Goal: Communication & Community: Answer question/provide support

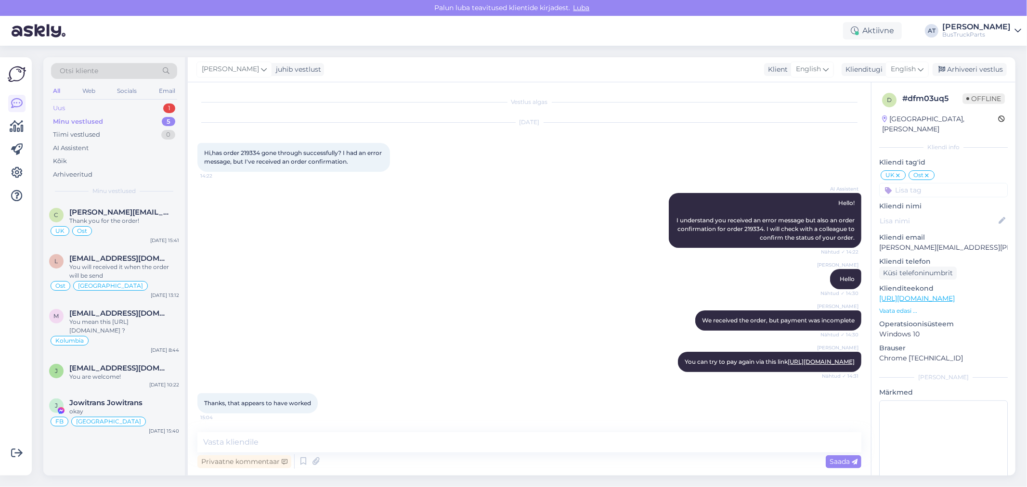
scroll to position [2, 0]
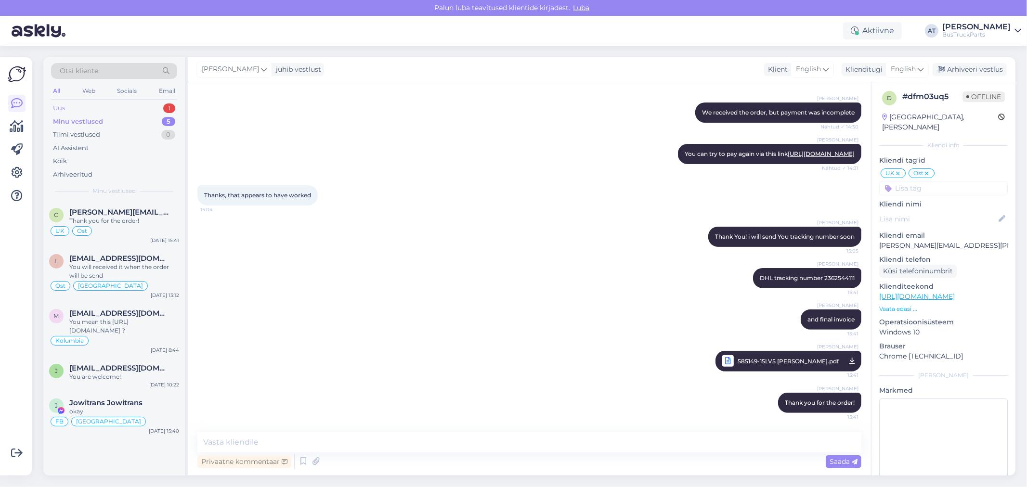
click at [125, 107] on div "Uus 1" at bounding box center [114, 108] width 126 height 13
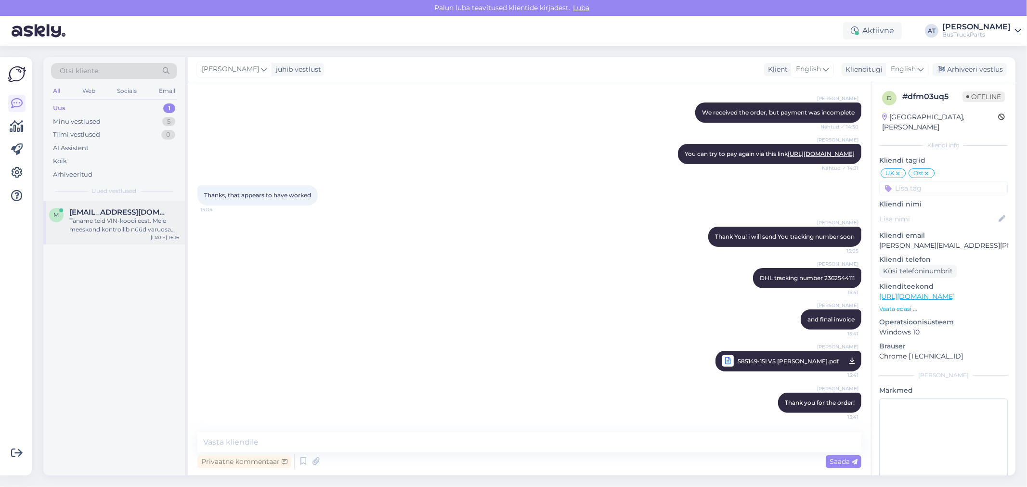
click at [119, 209] on span "[EMAIL_ADDRESS][DOMAIN_NAME]" at bounding box center [119, 212] width 100 height 9
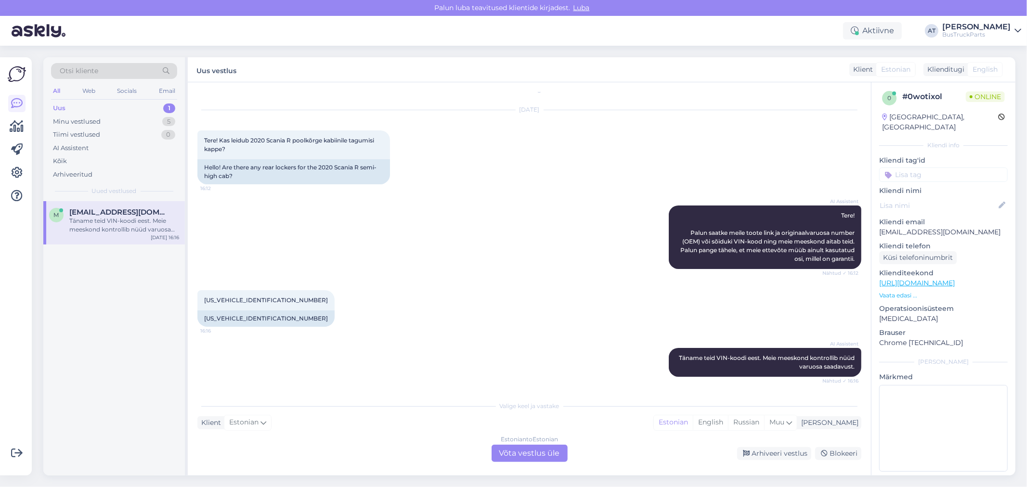
scroll to position [12, 0]
click at [307, 170] on div "Hello! Are there any rear lockers for the 2020 Scania R semi-high cab?" at bounding box center [293, 172] width 193 height 25
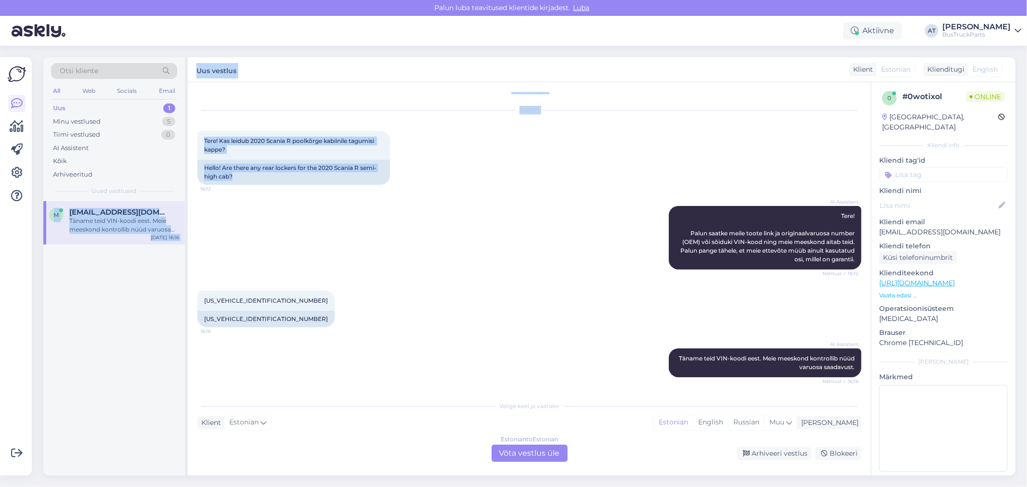
drag, startPoint x: 246, startPoint y: 177, endPoint x: 181, endPoint y: 162, distance: 67.6
click at [181, 162] on div "Otsi kliente All Web Socials Email Uus 1 Minu vestlused 5 Tiimi vestlused 0 AI …" at bounding box center [529, 266] width 972 height 418
click at [261, 165] on div "Hello! Are there any rear lockers for the 2020 Scania R semi-high cab?" at bounding box center [293, 172] width 193 height 25
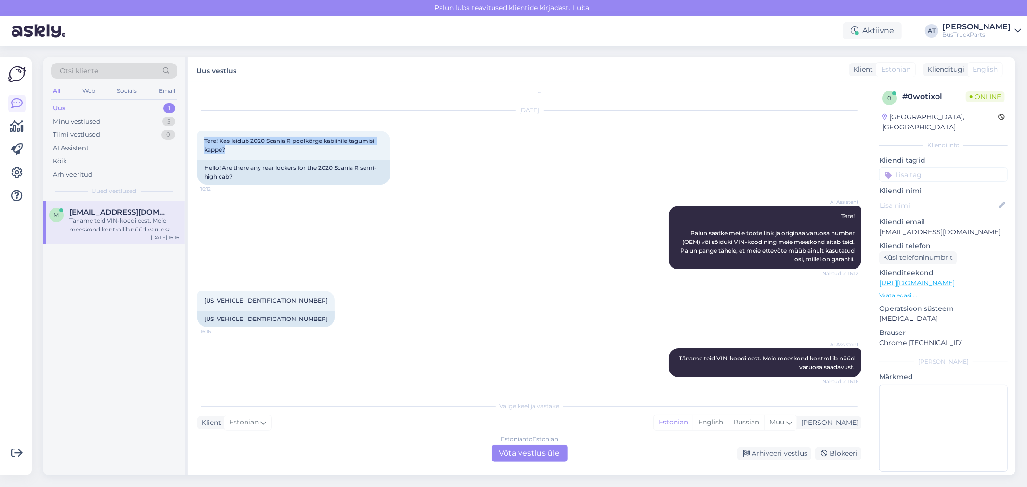
drag, startPoint x: 238, startPoint y: 147, endPoint x: 191, endPoint y: 140, distance: 48.2
click at [191, 140] on div "Vestlus algas [DATE] Tere! Kas leidub 2020 Scania R poolkõrge kabiinile tagumis…" at bounding box center [529, 278] width 683 height 393
copy span "Tere! Kas leidub 2020 Scania R poolkõrge kabiinile tagumisi kappe?"
click at [548, 458] on div "Estonian to Estonian Võta vestlus üle" at bounding box center [529, 453] width 76 height 17
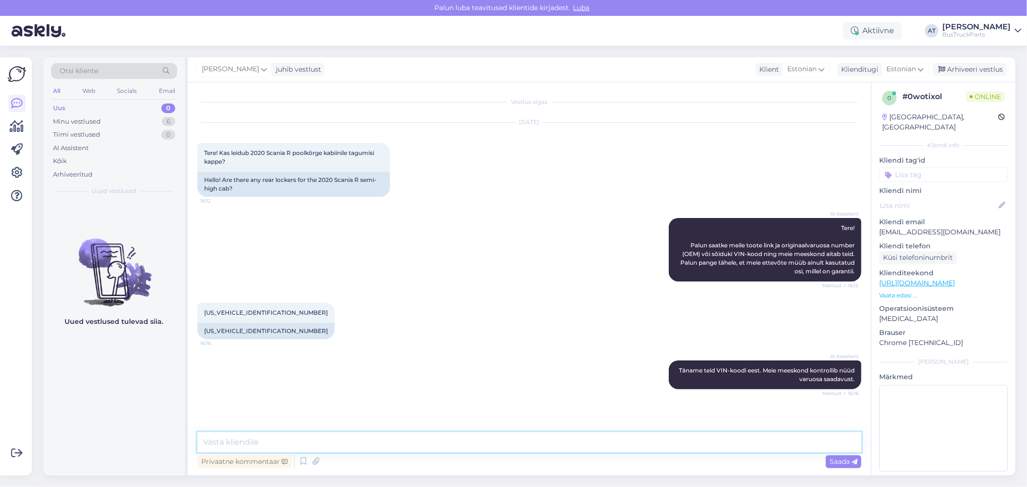
click at [541, 444] on textarea at bounding box center [529, 442] width 664 height 20
type textarea "t"
type textarea "Tere. Kas originaal number Teil ka olemas?"
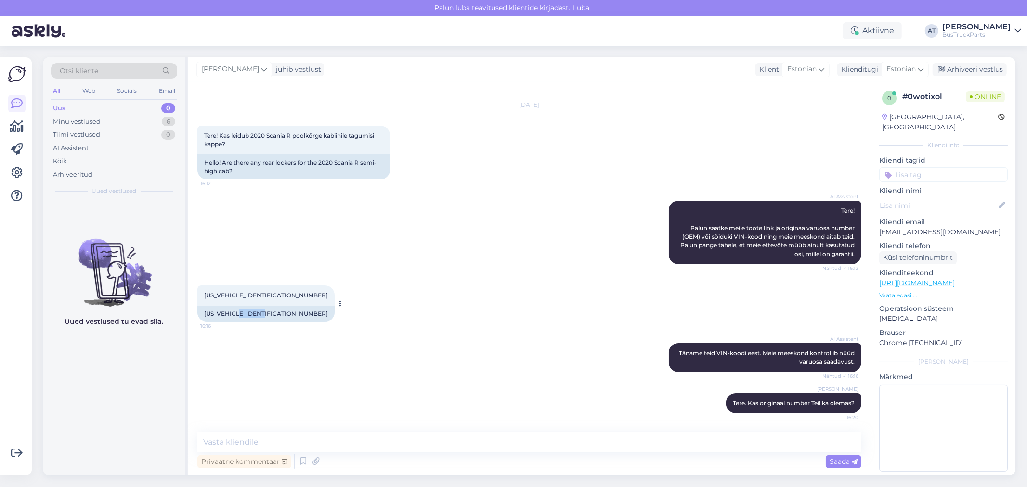
drag, startPoint x: 240, startPoint y: 314, endPoint x: 263, endPoint y: 314, distance: 23.6
click at [263, 314] on div "[US_VEHICLE_IDENTIFICATION_NUMBER]" at bounding box center [265, 314] width 137 height 16
copy div "2174610"
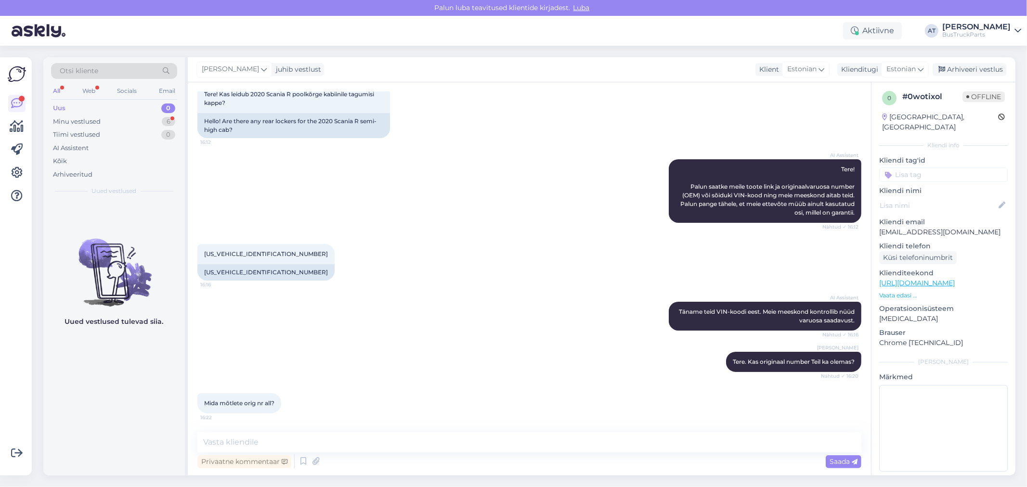
click at [258, 405] on span "Mida mõtlete orig nr all?" at bounding box center [239, 403] width 70 height 7
click at [294, 437] on textarea at bounding box center [529, 442] width 664 height 20
type textarea "Scania programmist"
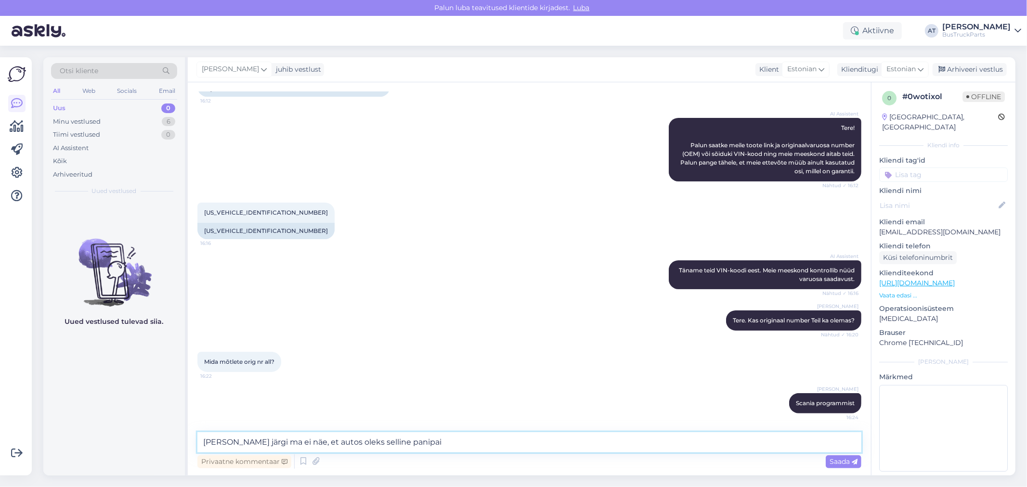
type textarea "[PERSON_NAME] järgi ma ei näe, et autos oleks selline panipaik"
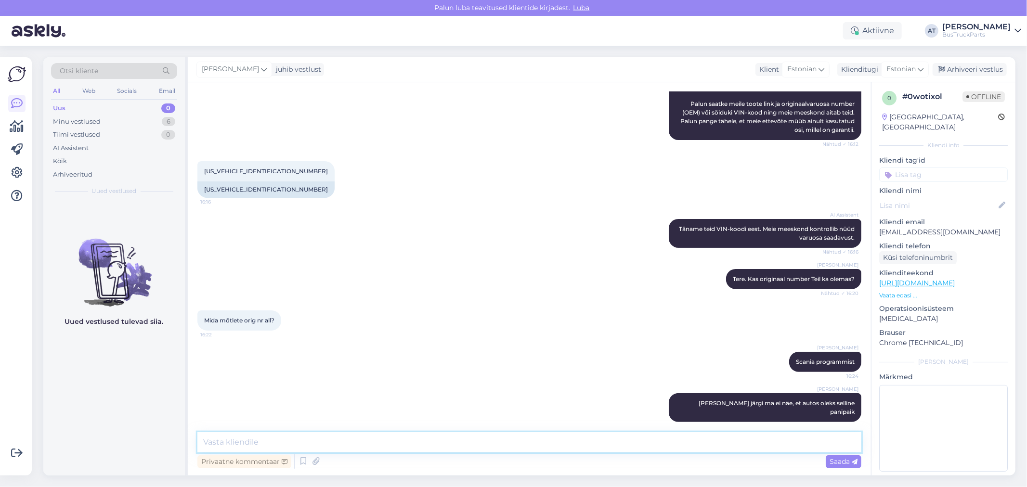
click at [607, 444] on textarea at bounding box center [529, 442] width 664 height 20
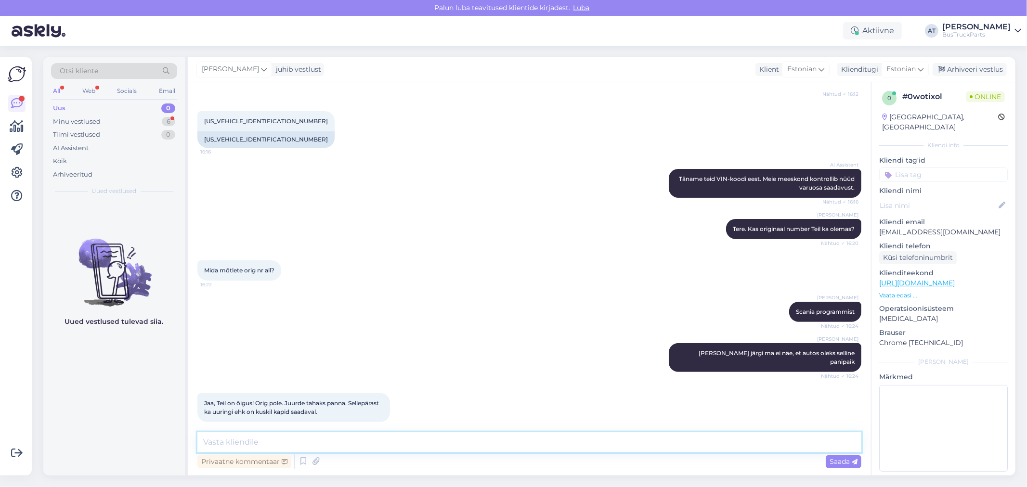
click at [249, 439] on textarea at bounding box center [529, 442] width 664 height 20
click at [558, 445] on textarea at bounding box center [529, 442] width 664 height 20
click at [531, 442] on textarea "Kahjuks, hetkel pole" at bounding box center [529, 442] width 664 height 20
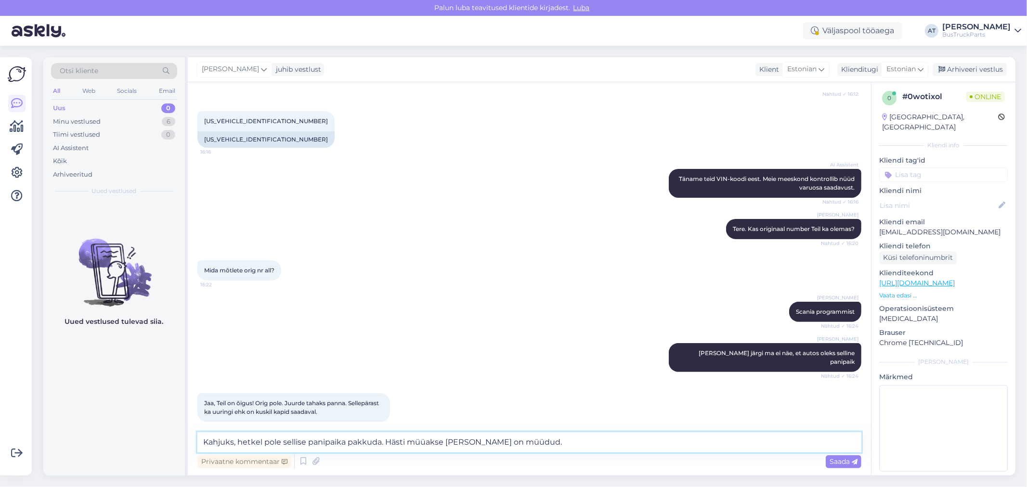
drag, startPoint x: 538, startPoint y: 444, endPoint x: 386, endPoint y: 434, distance: 152.4
click at [386, 434] on textarea "Kahjuks, hetkel pole sellise panipaika pakkuda. Hästi müüakse [PERSON_NAME] on …" at bounding box center [529, 442] width 664 height 20
type textarea "Kahjuks, hetkel pole sellise panipaika pakkuda."
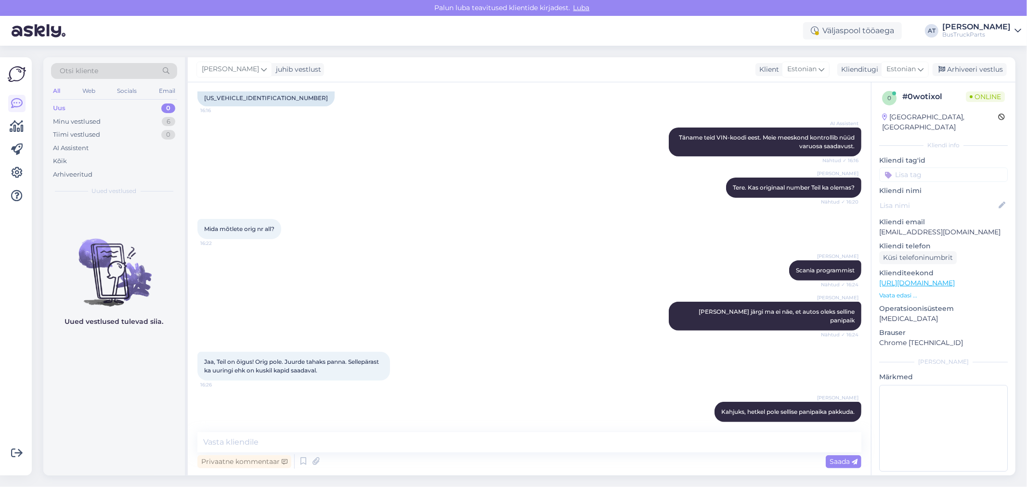
click at [944, 168] on input at bounding box center [943, 175] width 129 height 14
type input "ei ol"
click at [942, 197] on span "Ei [PERSON_NAME]" at bounding box center [943, 200] width 57 height 6
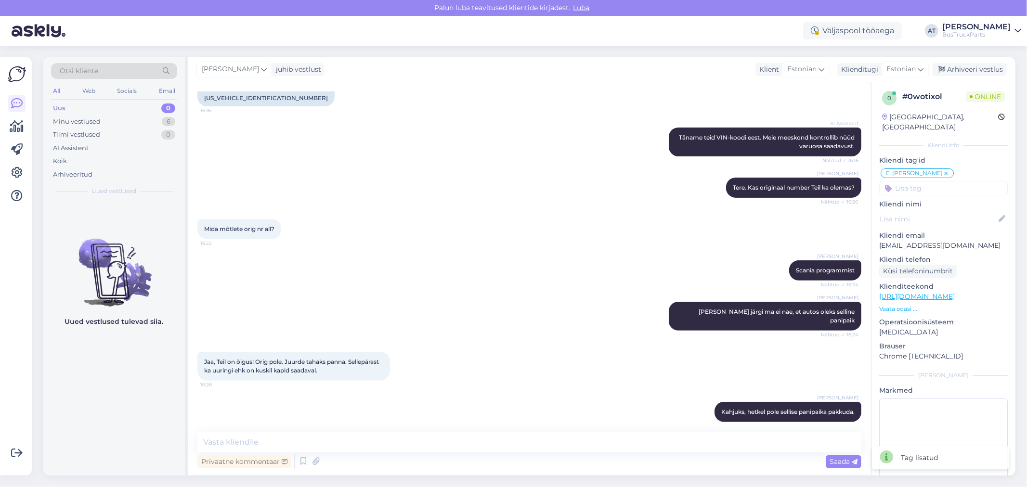
click at [937, 181] on input at bounding box center [943, 188] width 129 height 14
type input "Eesti"
click at [981, 211] on span "Eesti" at bounding box center [988, 214] width 14 height 6
click at [355, 413] on div "[PERSON_NAME], hetkel pole sellise panipaika pakkuda. 16:30" at bounding box center [529, 411] width 664 height 41
click at [364, 256] on div "[PERSON_NAME] programmist Nähtud ✓ 16:24" at bounding box center [529, 270] width 664 height 41
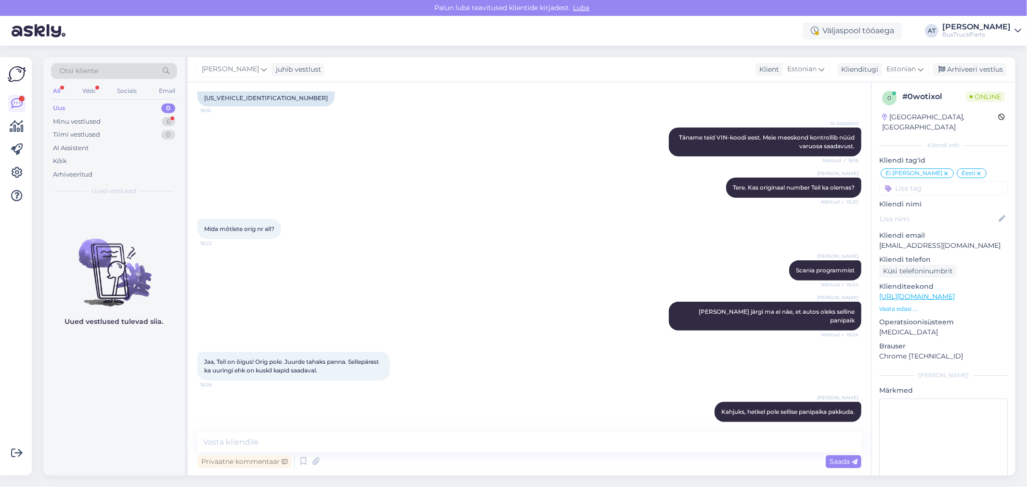
scroll to position [275, 0]
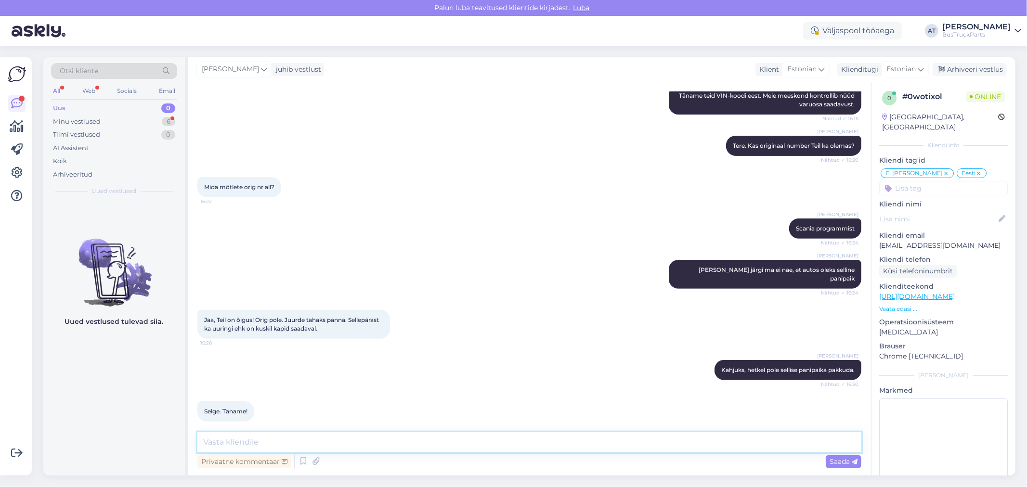
click at [299, 450] on textarea at bounding box center [529, 442] width 664 height 20
click at [117, 122] on div "Minu vestlused 6" at bounding box center [114, 121] width 126 height 13
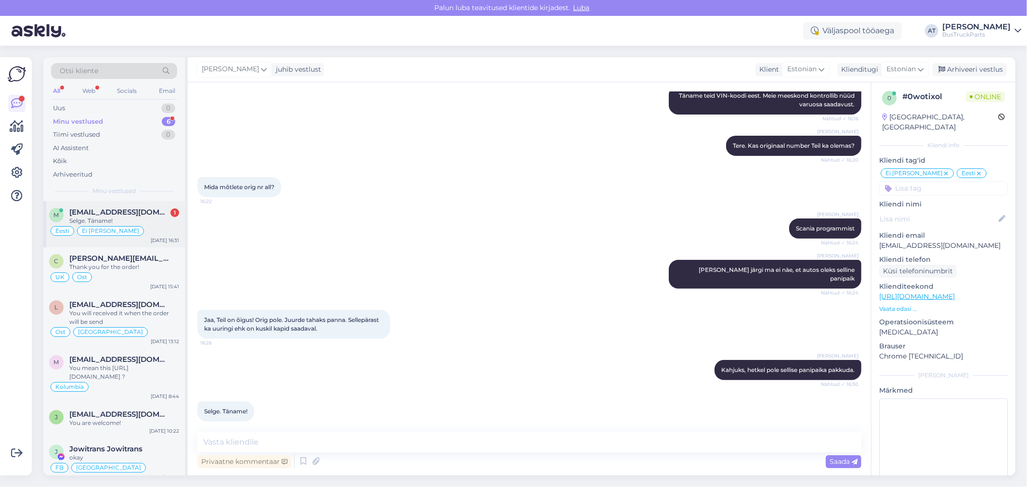
click at [158, 212] on div "[EMAIL_ADDRESS][DOMAIN_NAME] 1" at bounding box center [124, 212] width 110 height 9
click at [956, 69] on div "Arhiveeri vestlus" at bounding box center [969, 69] width 74 height 13
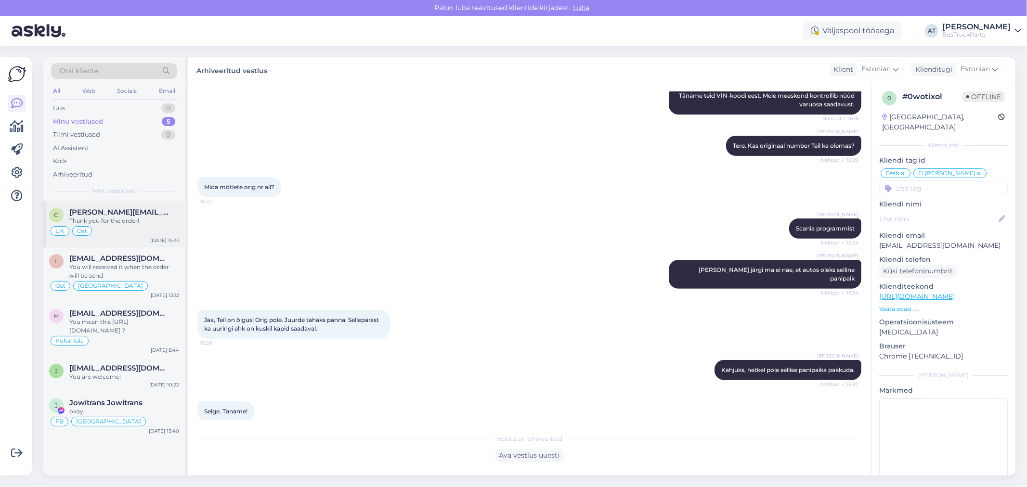
click at [142, 215] on span "[PERSON_NAME][EMAIL_ADDRESS][PERSON_NAME][DOMAIN_NAME]" at bounding box center [119, 212] width 100 height 9
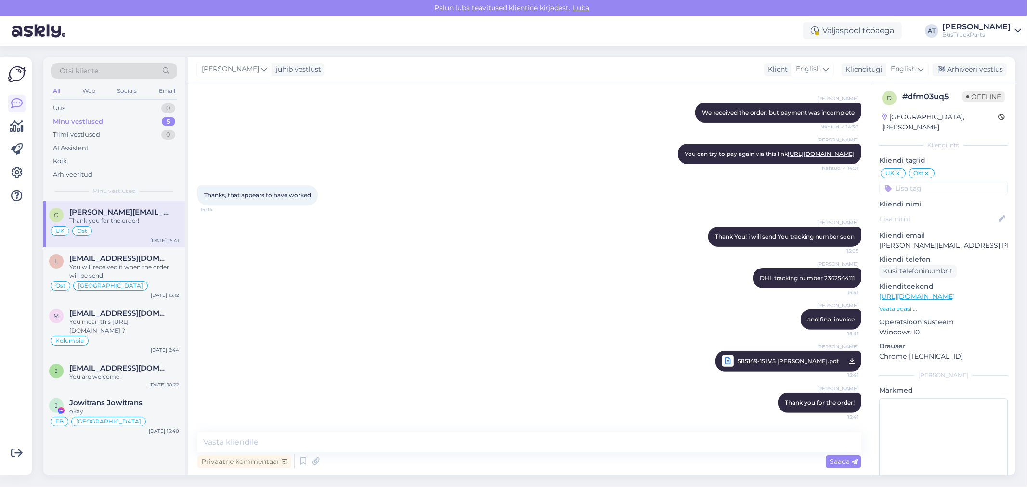
click at [525, 276] on div "[PERSON_NAME] DHL tracking number 2362544111 15:41" at bounding box center [529, 278] width 664 height 41
click at [977, 68] on div "Arhiveeri vestlus" at bounding box center [969, 69] width 74 height 13
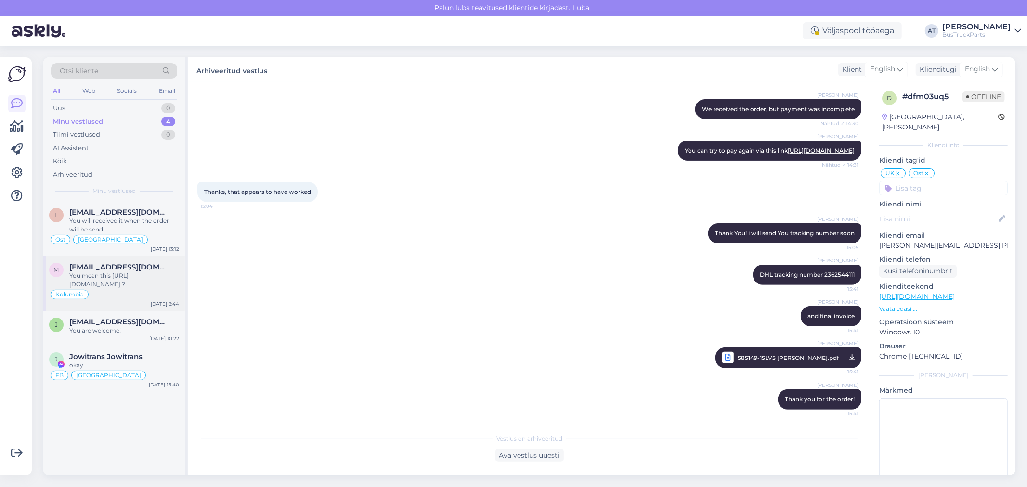
click at [129, 272] on div "You mean this [URL][DOMAIN_NAME] ?" at bounding box center [124, 279] width 110 height 17
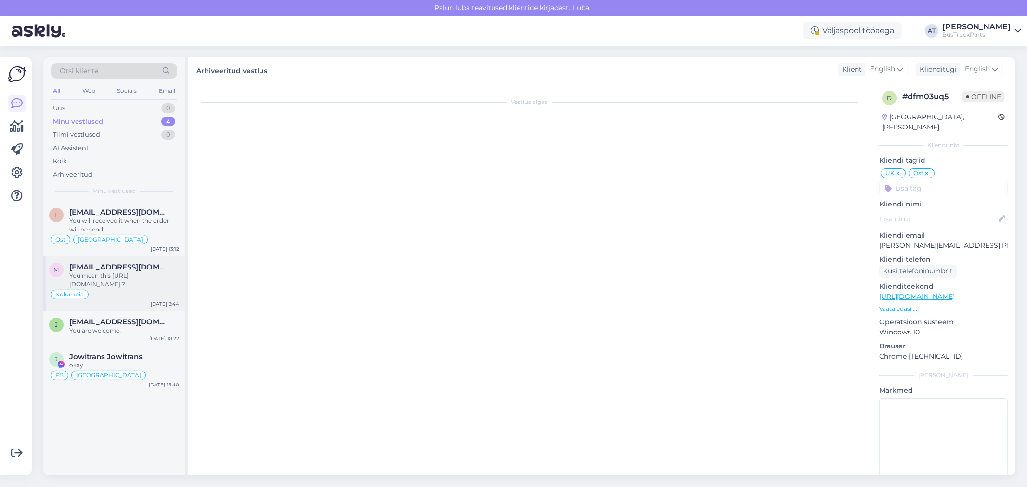
scroll to position [1035, 0]
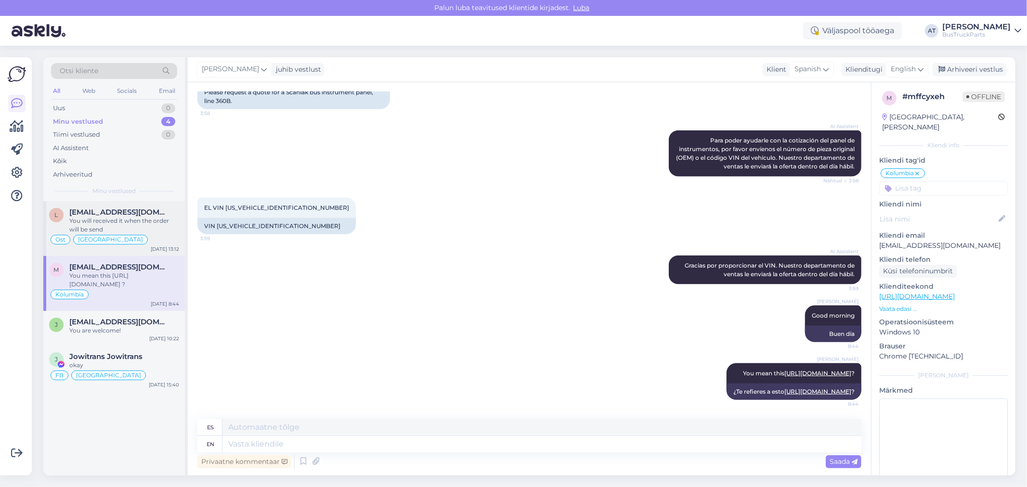
click at [139, 219] on div "You will received it when the order will be send" at bounding box center [124, 225] width 110 height 17
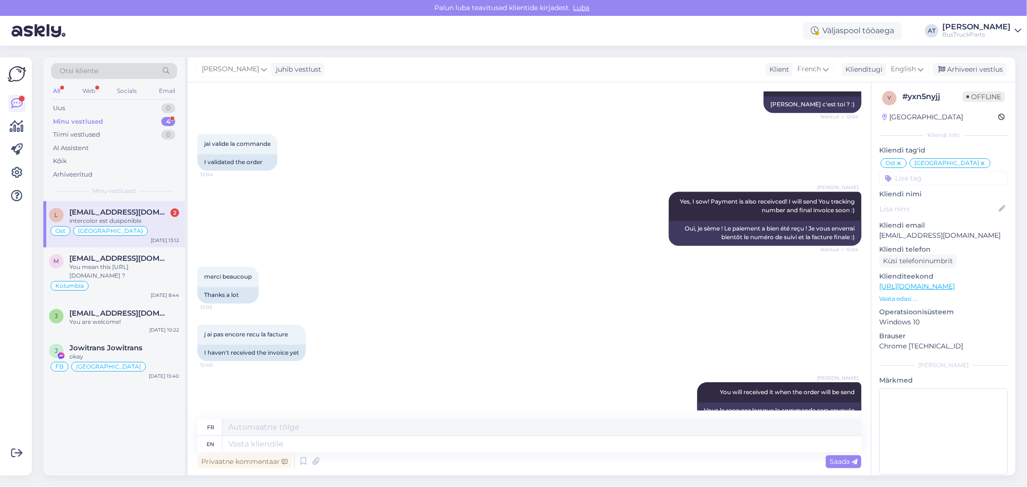
scroll to position [1801, 0]
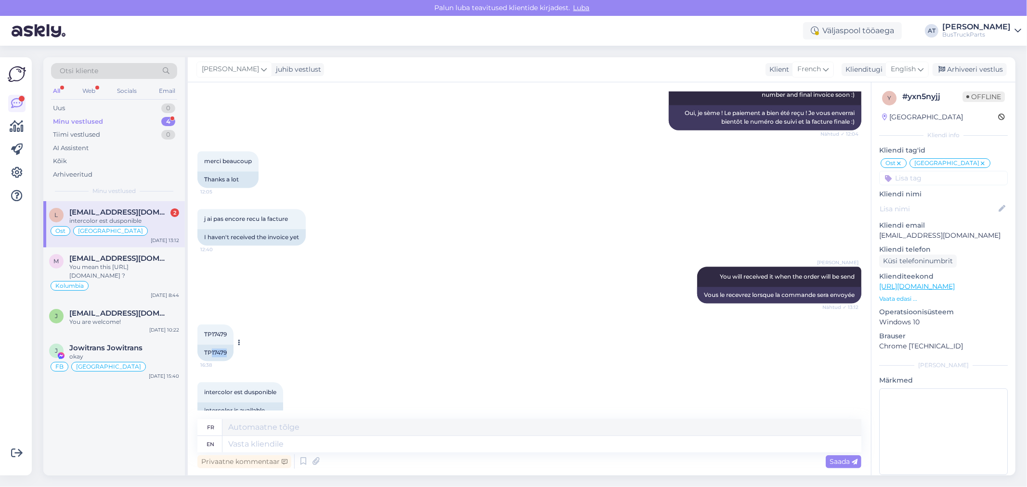
drag, startPoint x: 210, startPoint y: 334, endPoint x: 230, endPoint y: 333, distance: 19.8
click at [230, 345] on div "TP17479" at bounding box center [215, 353] width 36 height 16
copy div "17479"
click at [134, 274] on div "You mean this [URL][DOMAIN_NAME] ?" at bounding box center [124, 271] width 110 height 17
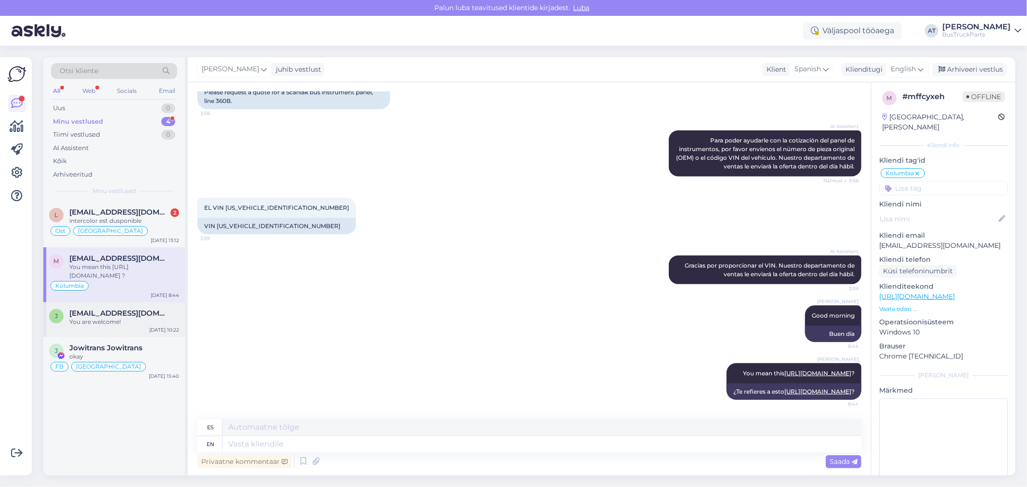
click at [131, 311] on span "[EMAIL_ADDRESS][DOMAIN_NAME]" at bounding box center [119, 313] width 100 height 9
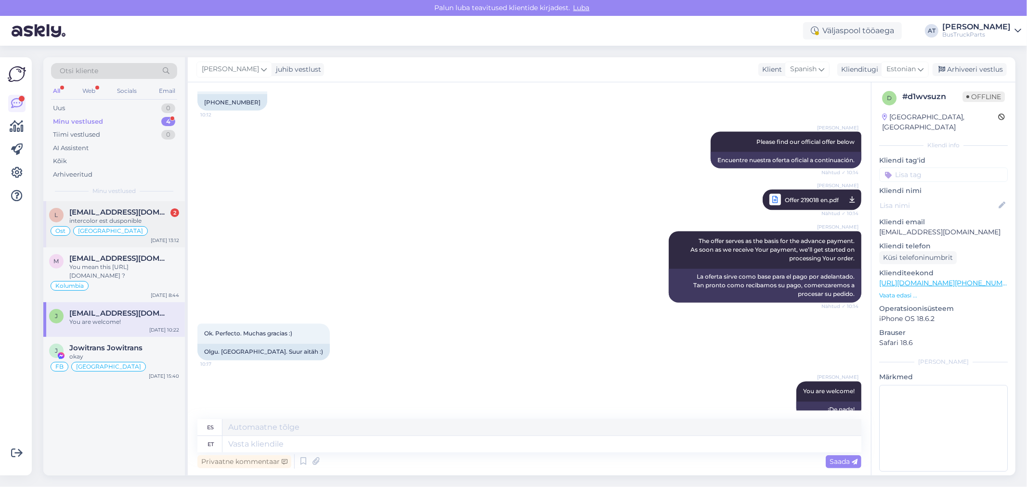
click at [127, 219] on div "intercolor est dusponible" at bounding box center [124, 221] width 110 height 9
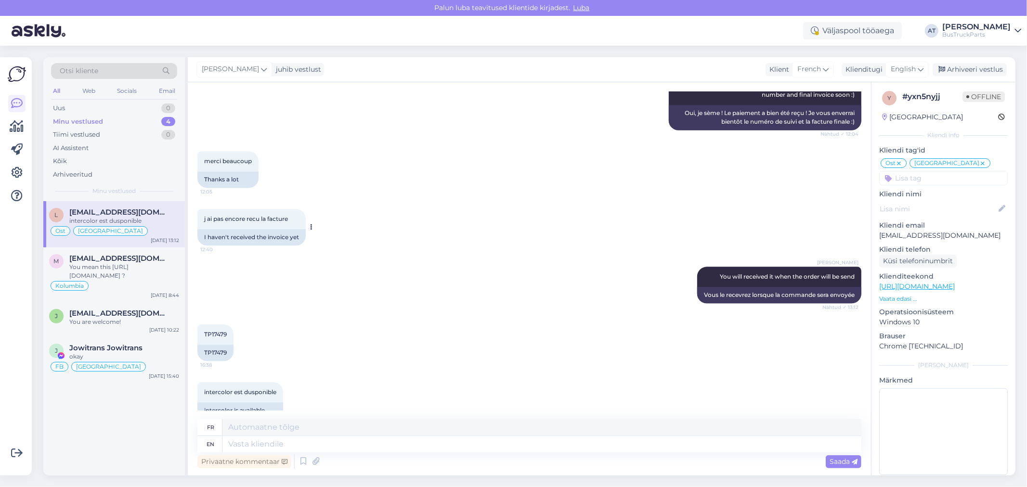
drag, startPoint x: 249, startPoint y: 215, endPoint x: 289, endPoint y: 237, distance: 46.1
click at [249, 229] on div "I haven't received the invoice yet" at bounding box center [251, 237] width 108 height 16
click at [366, 446] on textarea at bounding box center [541, 444] width 639 height 16
type textarea "I w"
type textarea "je"
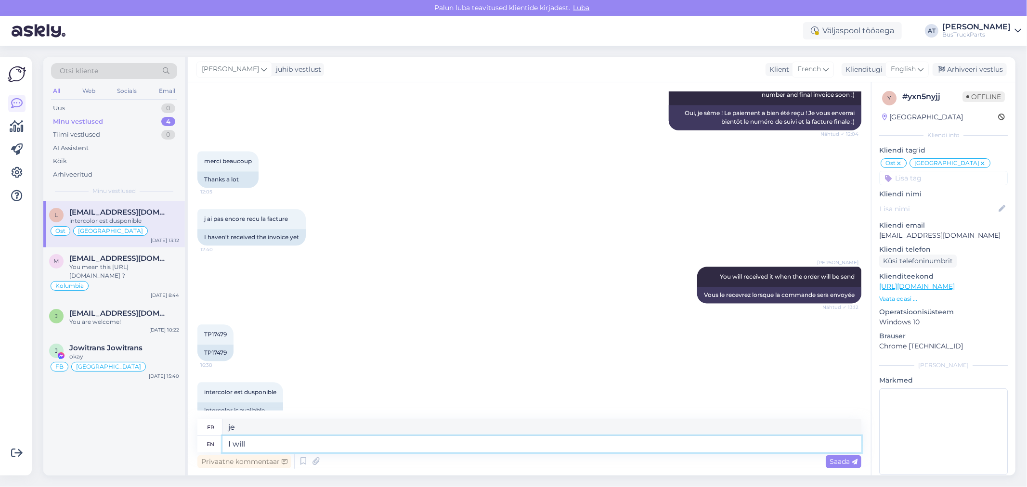
type textarea "I will"
type textarea "[PERSON_NAME]"
type textarea "I will che"
type textarea "[PERSON_NAME] ch"
type textarea "I will chech"
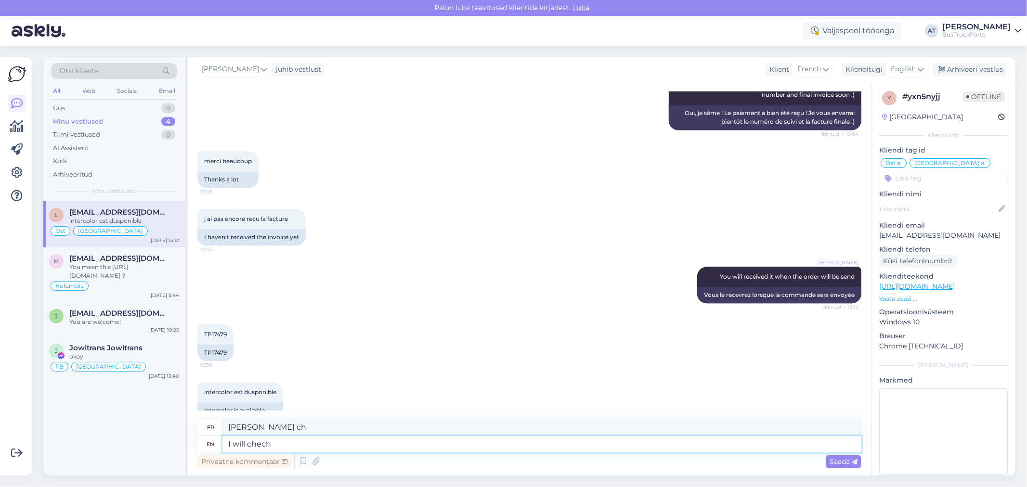
type textarea "[PERSON_NAME] vérifier"
type textarea "I will check"
click at [232, 345] on div "TP17479" at bounding box center [215, 353] width 36 height 16
click at [215, 345] on div "TP17479" at bounding box center [215, 353] width 36 height 16
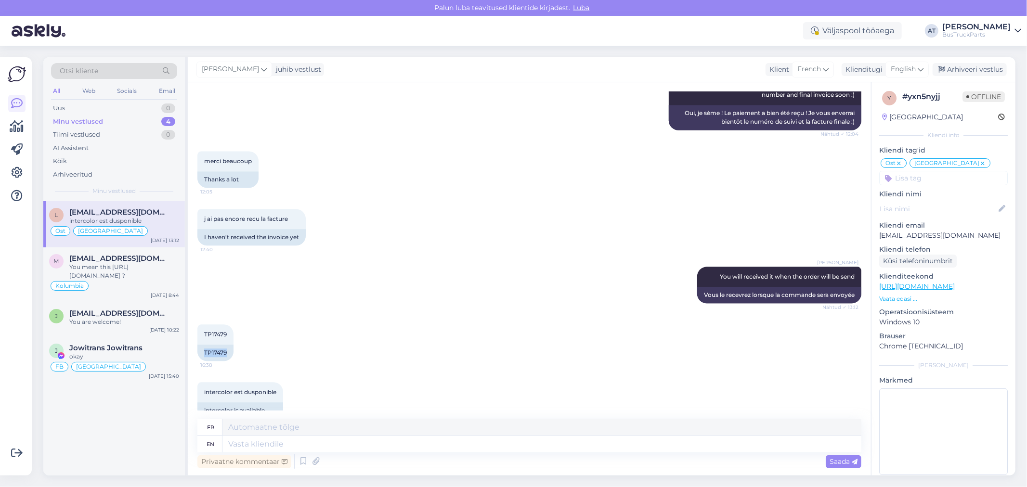
copy div "TP17479"
click at [451, 435] on textarea at bounding box center [541, 427] width 639 height 16
click at [452, 446] on textarea at bounding box center [541, 444] width 639 height 16
paste textarea "TP17479"
type textarea "TP17479 -"
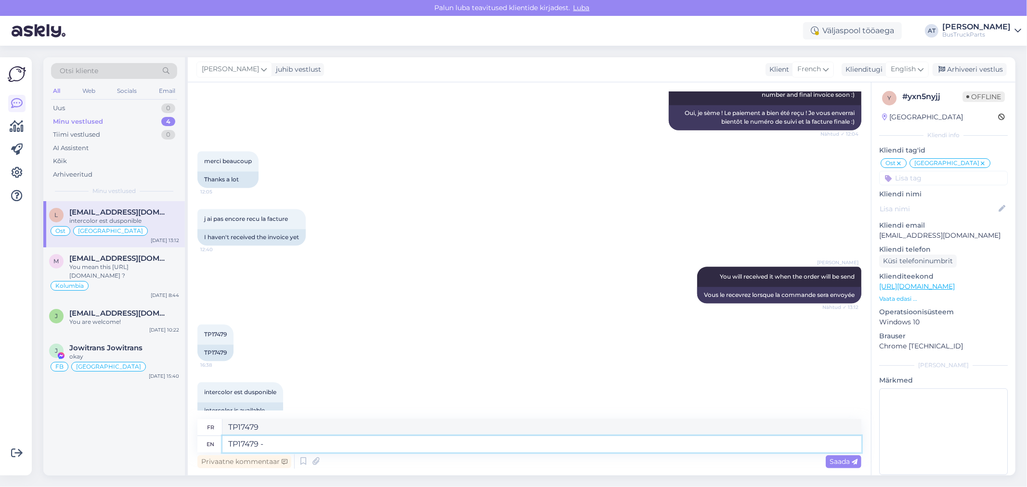
type textarea "TP17479 -"
type textarea "TP17479 - bus i"
type textarea "TP17479 - bus"
type textarea "TP17479 - bus is no"
type textarea "TP17479 - le bus est"
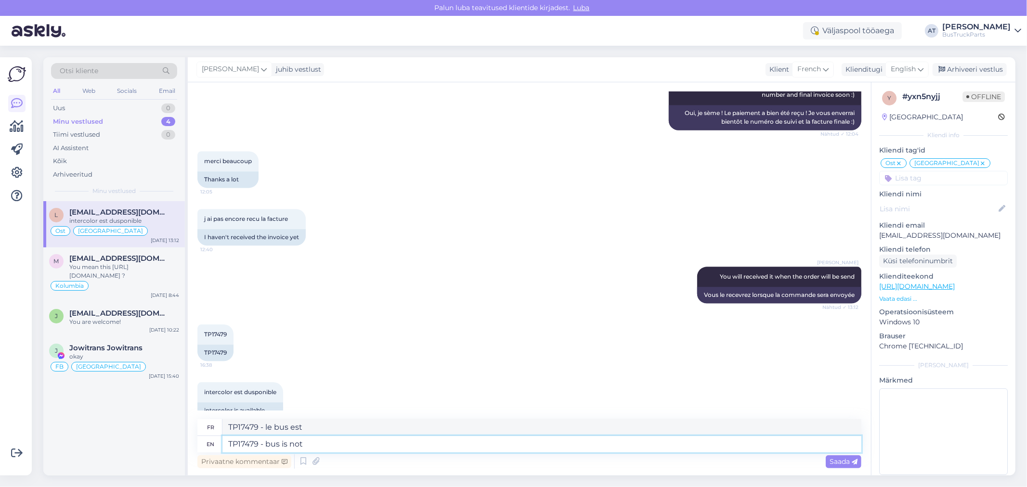
type textarea "TP17479 - bus is not"
type textarea "TP17479 - le bus n'est pas"
type textarea "TP17479 - bus is not dismantled y"
type textarea "TP17479 - le bus n'est pas [PERSON_NAME]"
type textarea "TP17479 - bus is not dismantled yet, c"
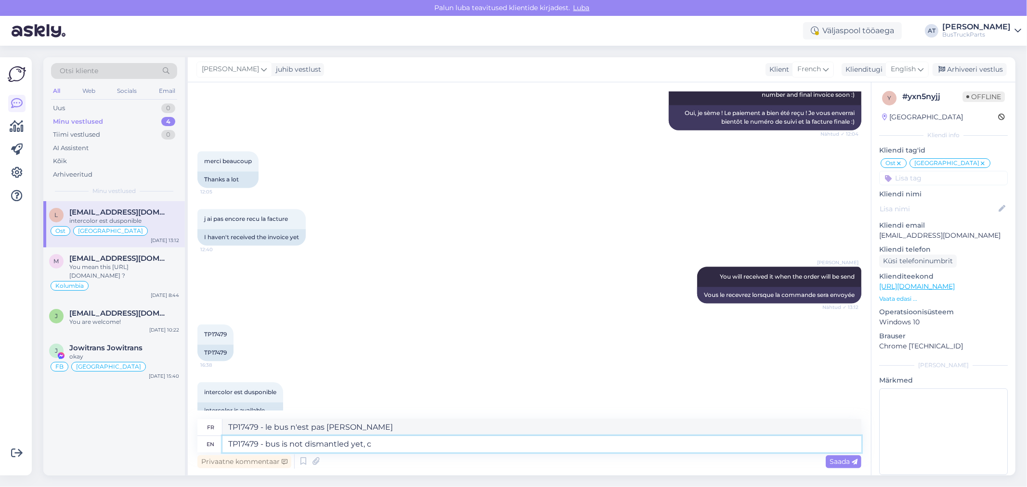
type textarea "TP17479 - le bus n'est pas encore [PERSON_NAME],"
type textarea "TP17479 - bus is not dismantled yet, can´t"
type textarea "TP17479 - le bus n'est pas encore [PERSON_NAME], impossible"
type textarea "TP17479 - bus is not dismantled yet, can´t answer"
type textarea "TP17479 - le bus n'est pas encore [PERSON_NAME] ne peux pas répondre"
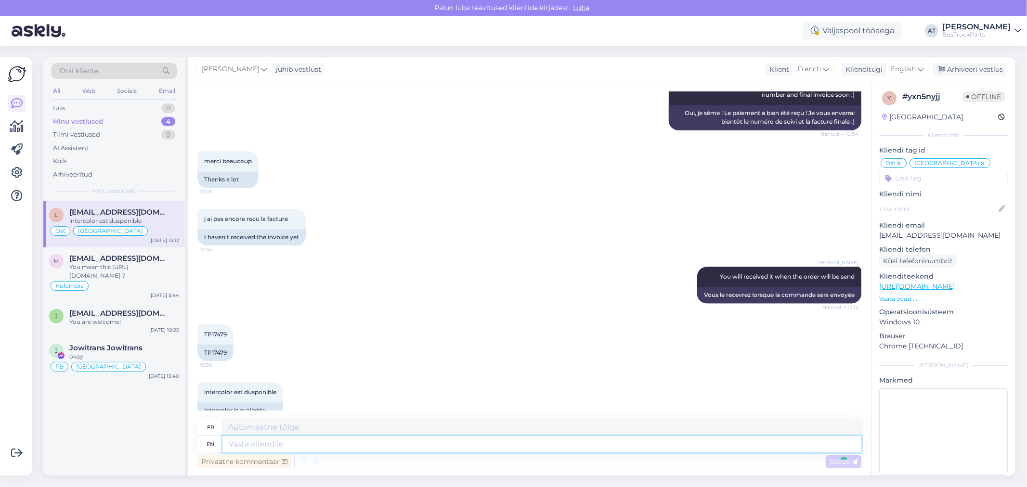
scroll to position [1867, 0]
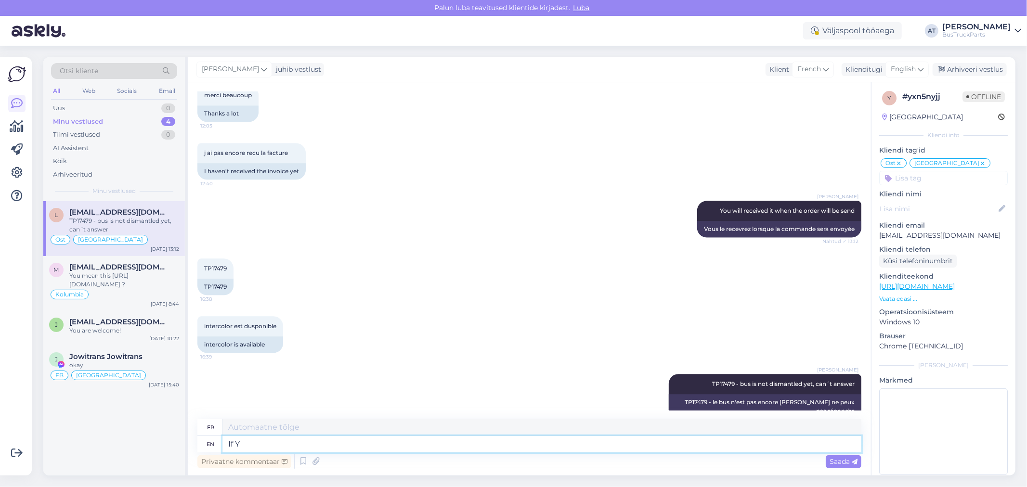
type textarea "If YO"
type textarea "Si"
type textarea "If YOu hav"
type textarea "Si tu"
type textarea "If YOu have or"
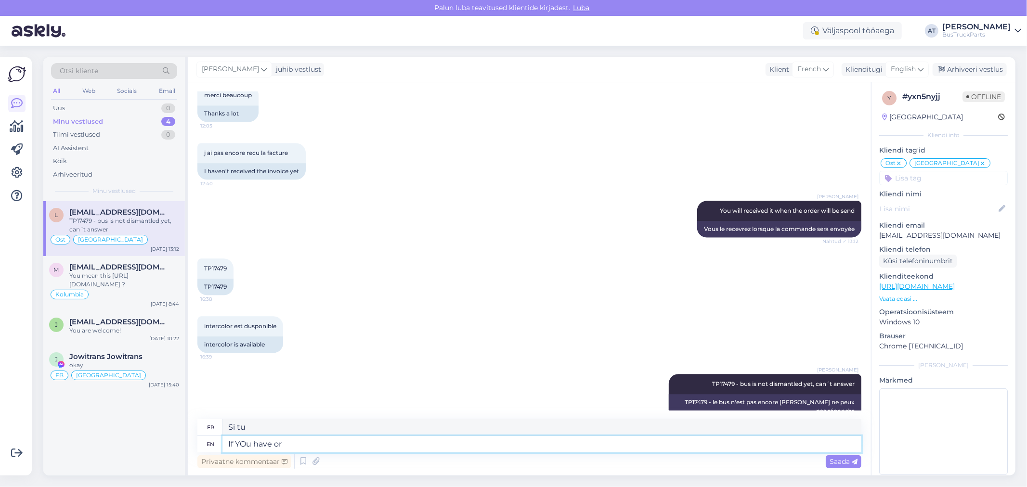
type textarea "Si vous avez"
type textarea "If YOu have original nu"
type textarea "Si vous avez l'original"
type textarea "If YOu have original number I"
type textarea "Si vous avez le numéro d'origine"
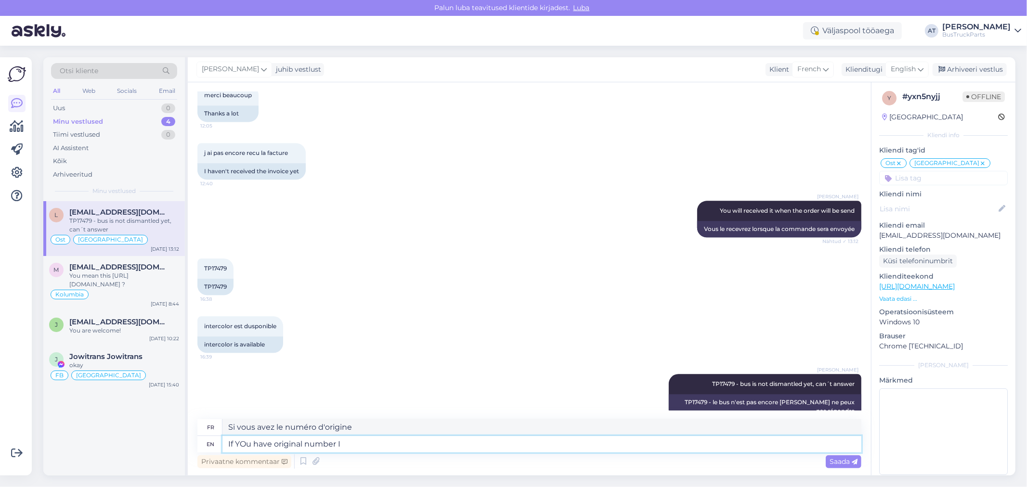
type textarea "If YOu have original number I c"
type textarea "Si vous avez le numéro d'origine,"
type textarea "If YOu have original number I cou"
type textarea "Si vous avez le numéro d'origine I c"
type textarea "If YOu have original number I could c"
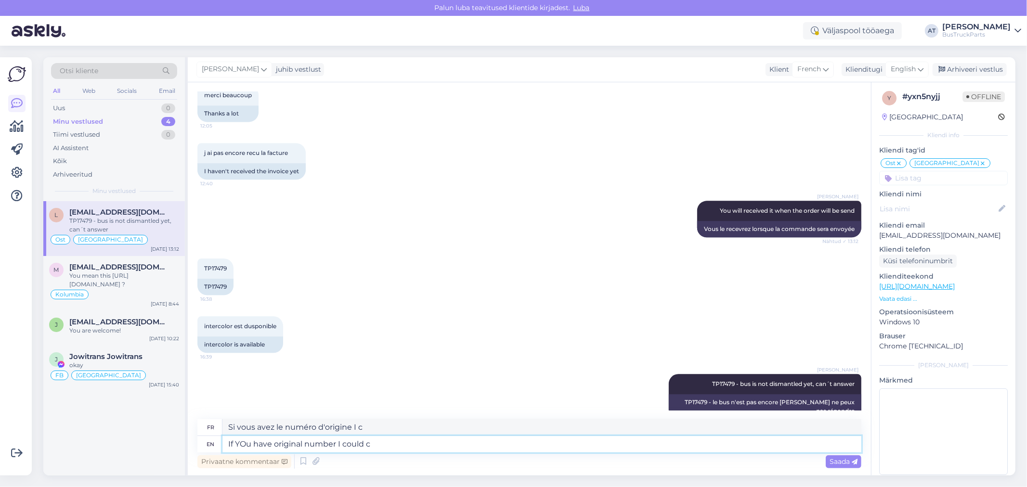
type textarea "Si vous avez le numéro d'origine, je pourrais"
type textarea "If YOu have original number I could check"
type textarea "Si vous avez le numéro d'origine, je peux vérifier"
type textarea "If YOu have original number I could check"
click at [847, 456] on div "Saada" at bounding box center [844, 461] width 36 height 13
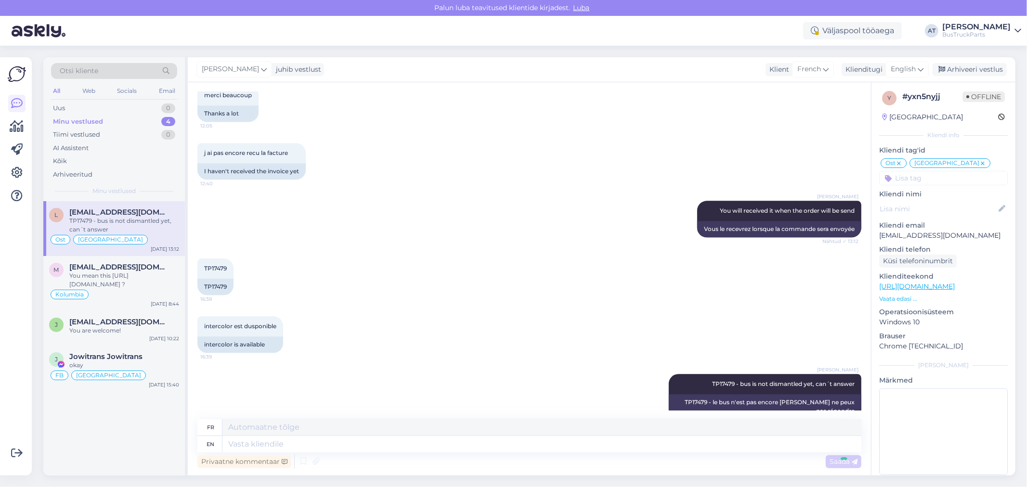
scroll to position [1924, 0]
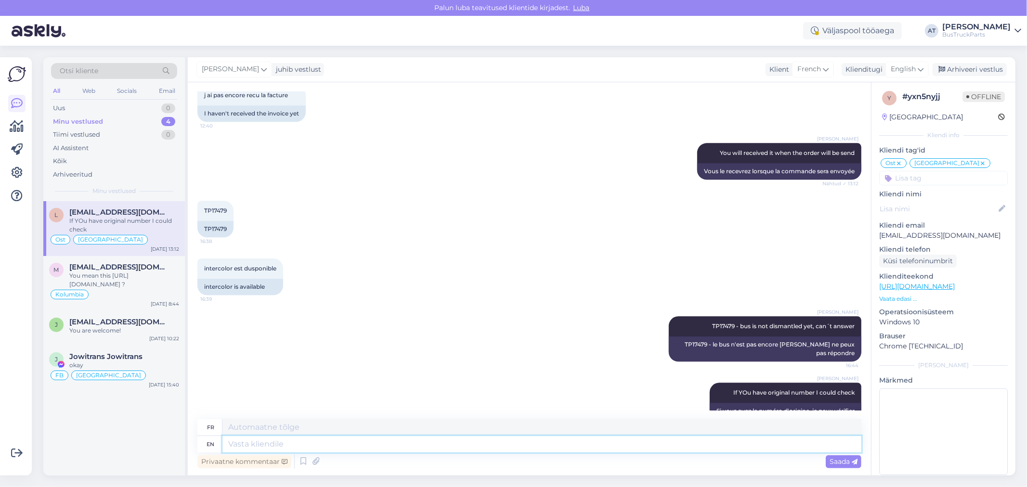
click at [468, 444] on textarea at bounding box center [541, 444] width 639 height 16
paste textarea "219287"
type textarea "Order 219287"
type textarea "Commande"
type textarea "Order 219287 -"
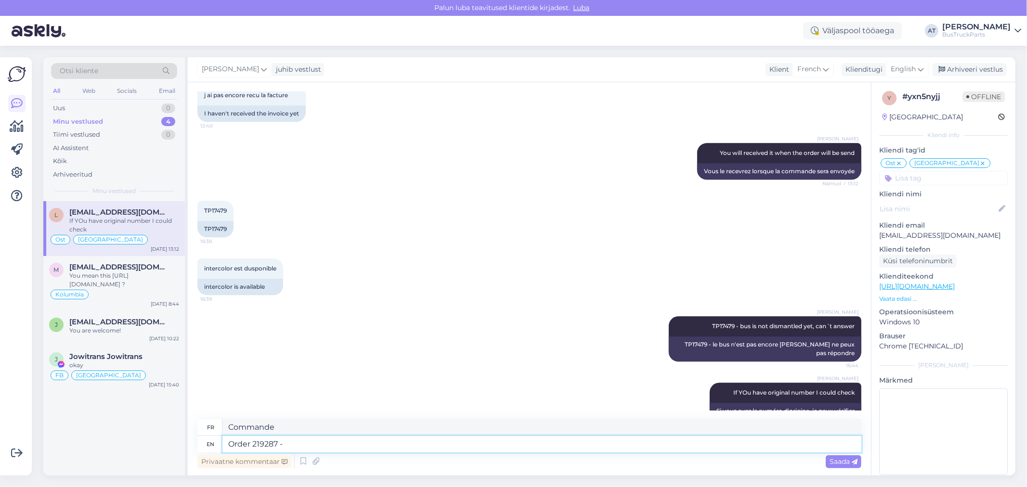
type textarea "Commande 219287"
type textarea "Order 219287 -"
type textarea "Commande 219287 -"
type textarea "Order 219287 - DHL tr"
type textarea "Commande 219287 - DHL"
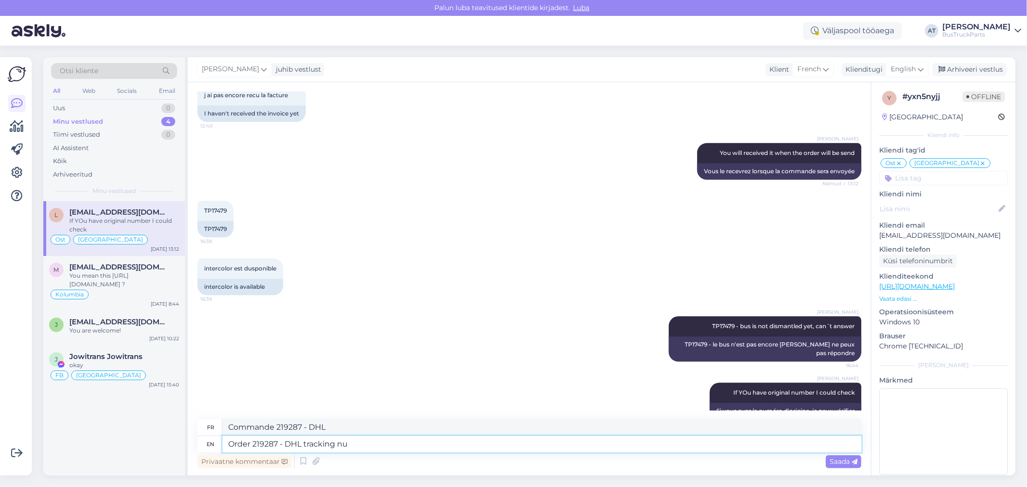
type textarea "Order 219287 - DHL tracking num"
type textarea "Commande 219287 - Suivi DHL"
type textarea "Order 219287 - DHL tracking number"
type textarea "Commande 219287 - Numéro de suivi DHL"
click at [454, 441] on textarea "Order 219287 - DHL tracking number" at bounding box center [541, 444] width 639 height 16
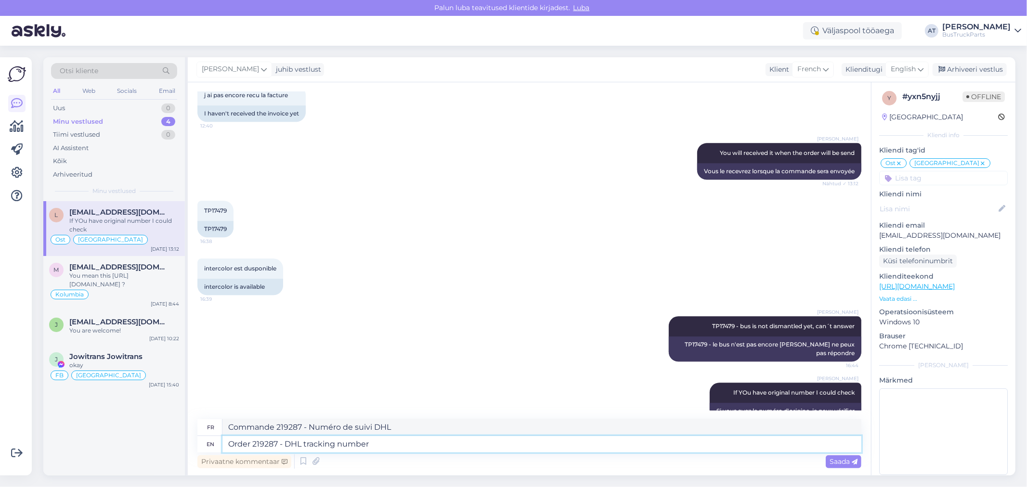
paste textarea "1609181641"
type textarea "Order 219287 - DHL tracking number 1609181641"
click at [830, 462] on span "Saada" at bounding box center [843, 461] width 28 height 9
type textarea "Commande 219287 - Numéro de suivi DHL 1609181641"
click at [836, 464] on span "Saada" at bounding box center [843, 461] width 28 height 9
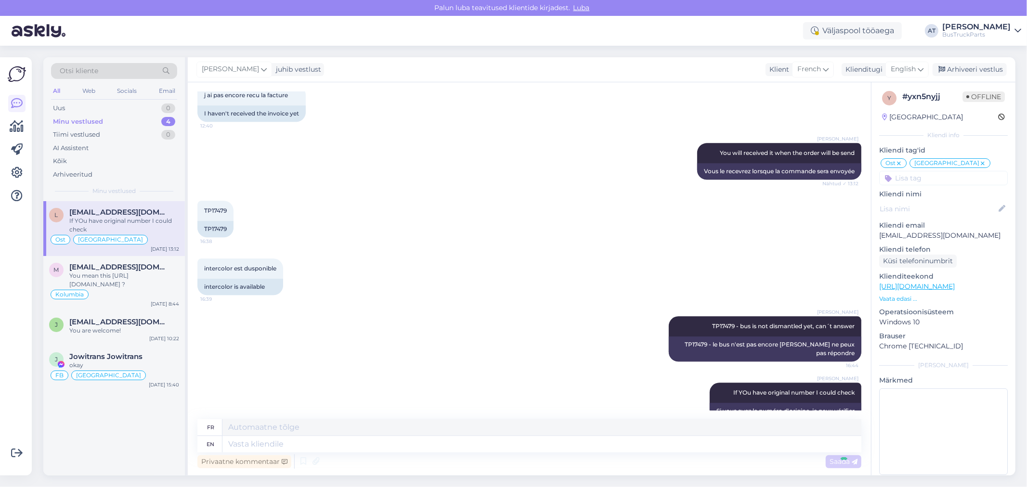
scroll to position [1982, 0]
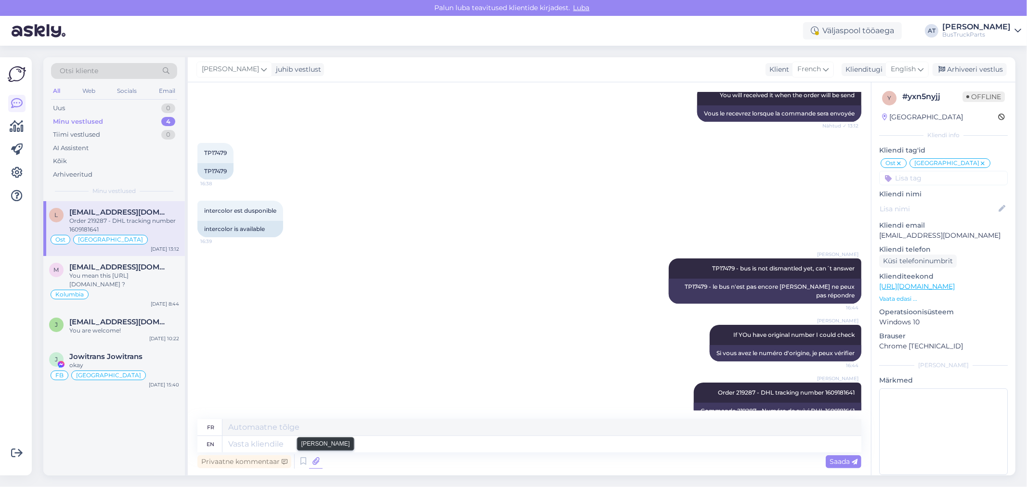
click at [311, 461] on icon at bounding box center [315, 461] width 13 height 14
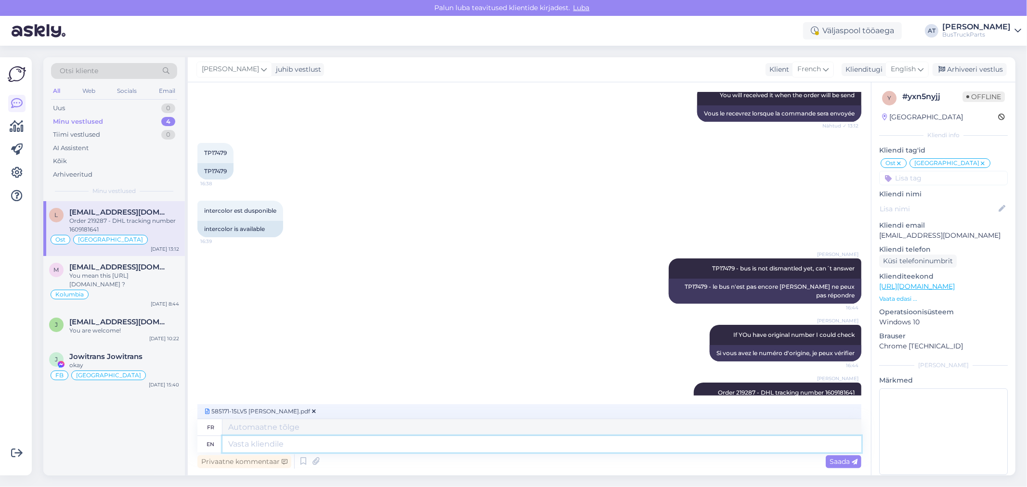
click at [375, 440] on textarea at bounding box center [541, 444] width 639 height 16
type textarea "And i"
type textarea "Et"
type textarea "And invoice"
type textarea "Et la facture"
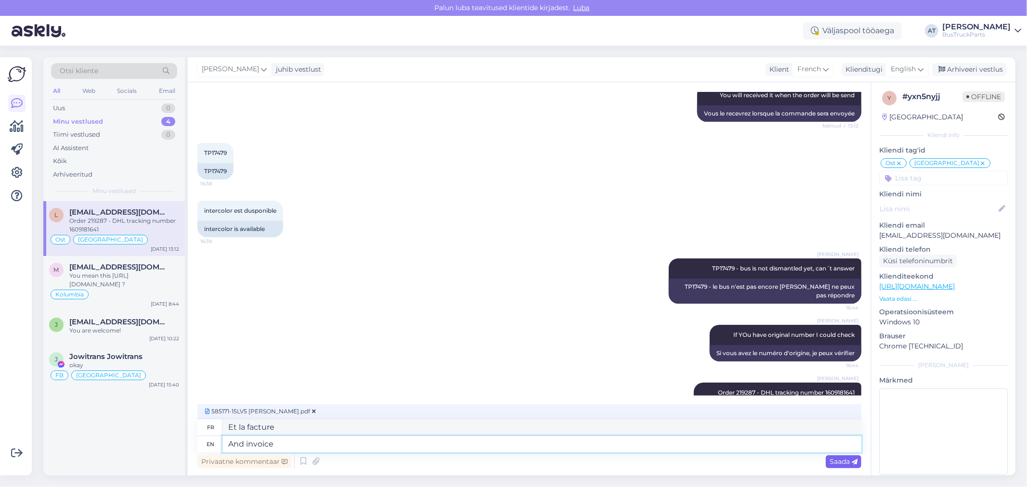
type textarea "And invoice"
click at [850, 456] on div "Saada" at bounding box center [844, 461] width 36 height 13
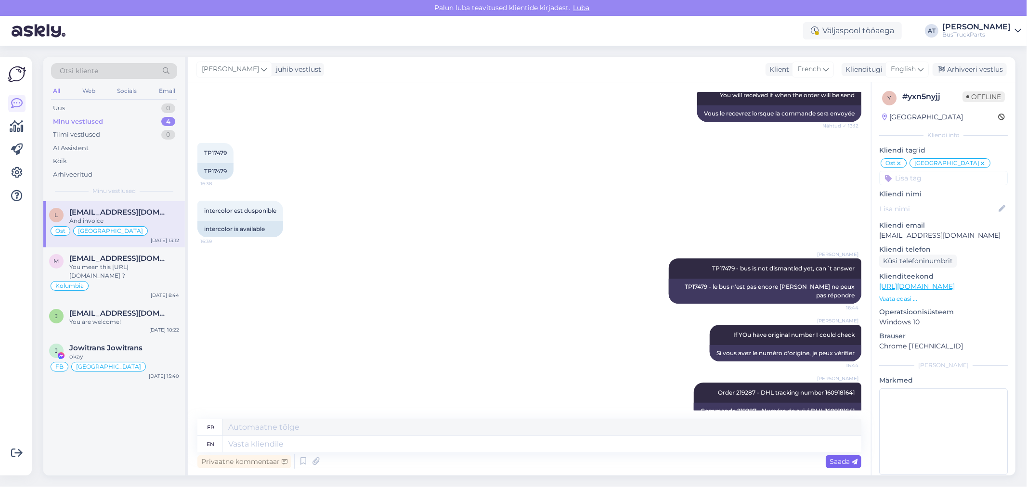
scroll to position [2082, 0]
